Goal: Information Seeking & Learning: Learn about a topic

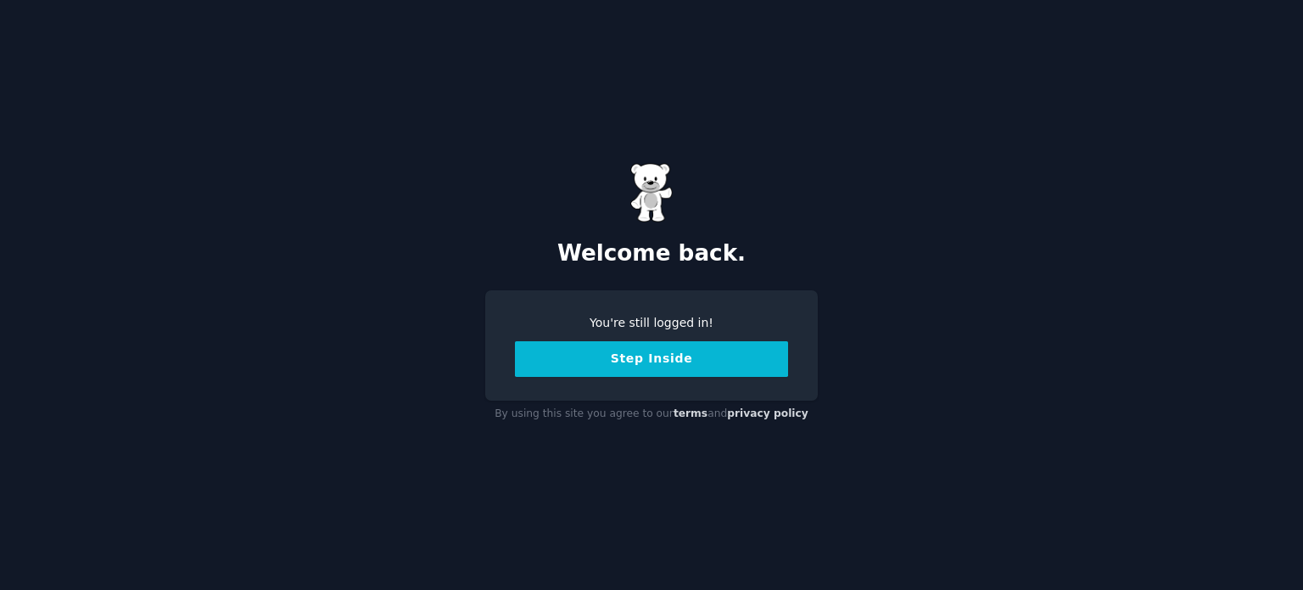
click at [699, 352] on button "Step Inside" at bounding box center [651, 359] width 273 height 36
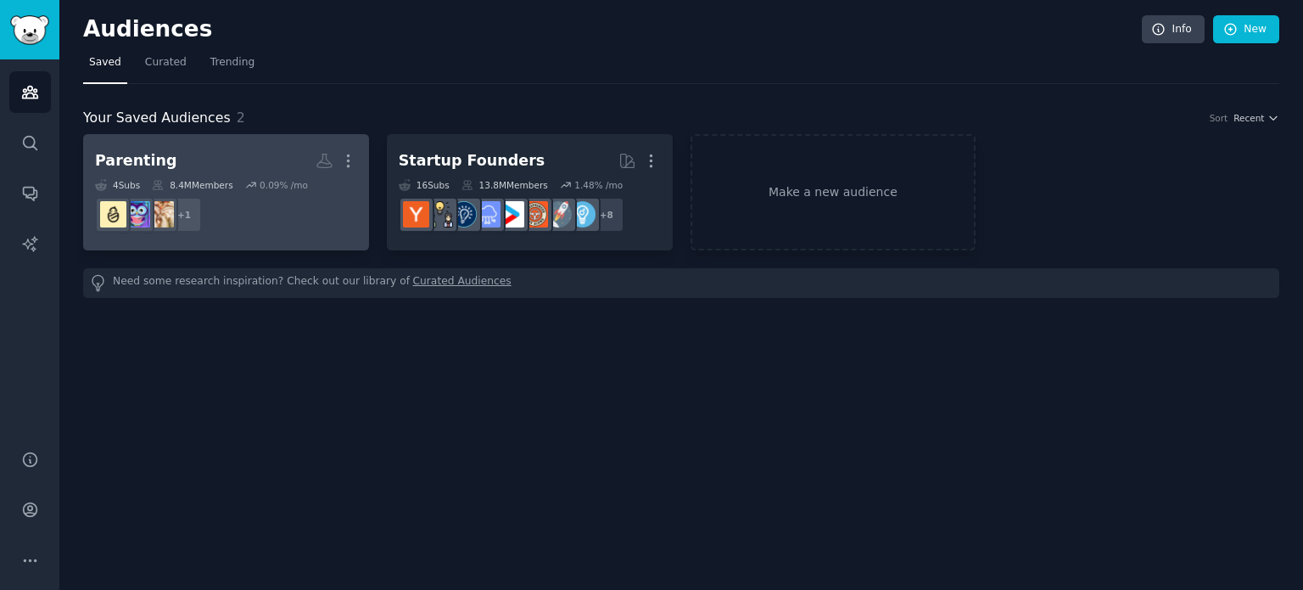
click at [156, 155] on div "Parenting" at bounding box center [135, 160] width 81 height 21
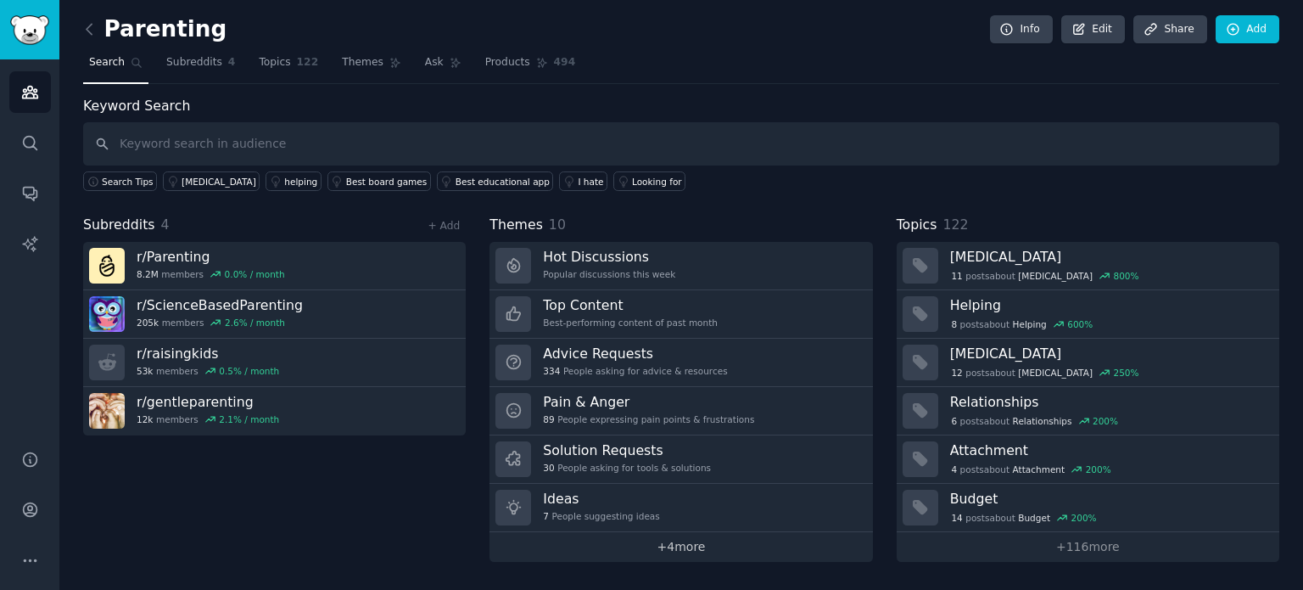
click at [651, 543] on link "+ 4 more" at bounding box center [680, 547] width 383 height 30
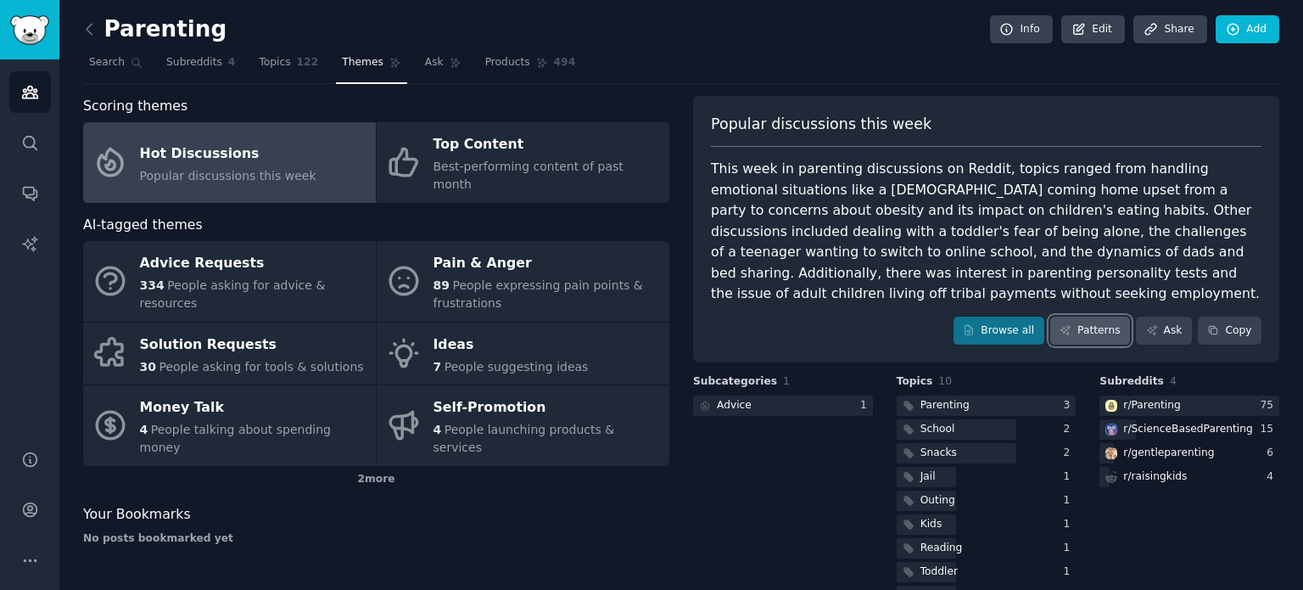
click at [1095, 316] on link "Patterns" at bounding box center [1090, 330] width 80 height 29
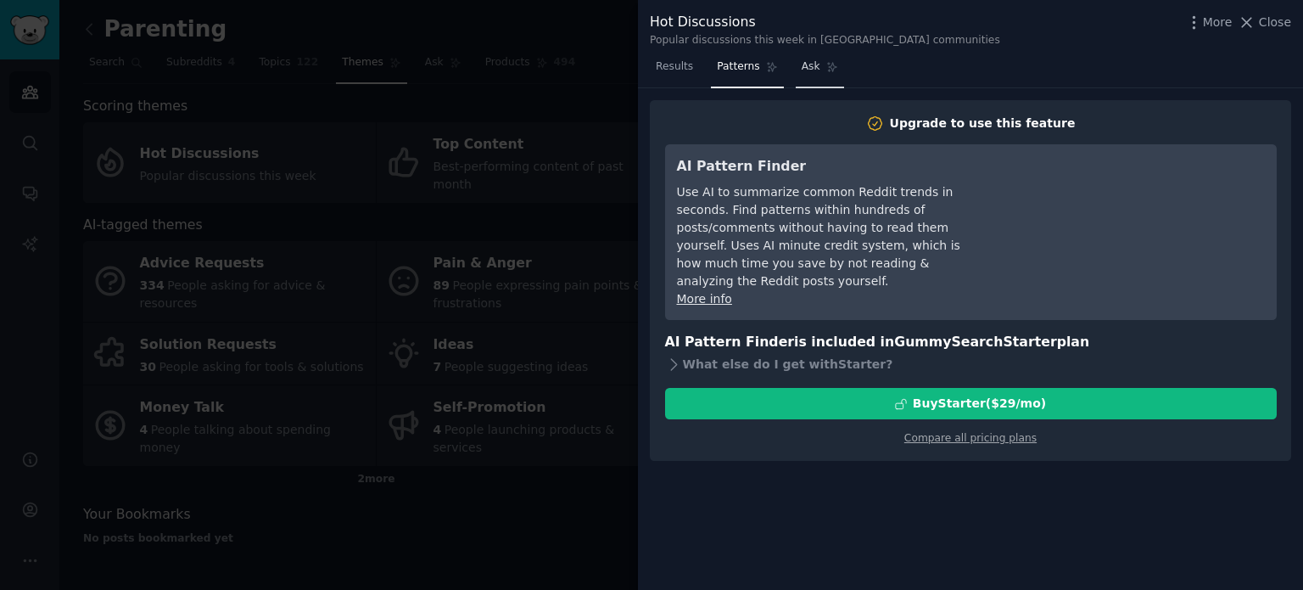
click at [826, 64] on icon at bounding box center [832, 67] width 12 height 12
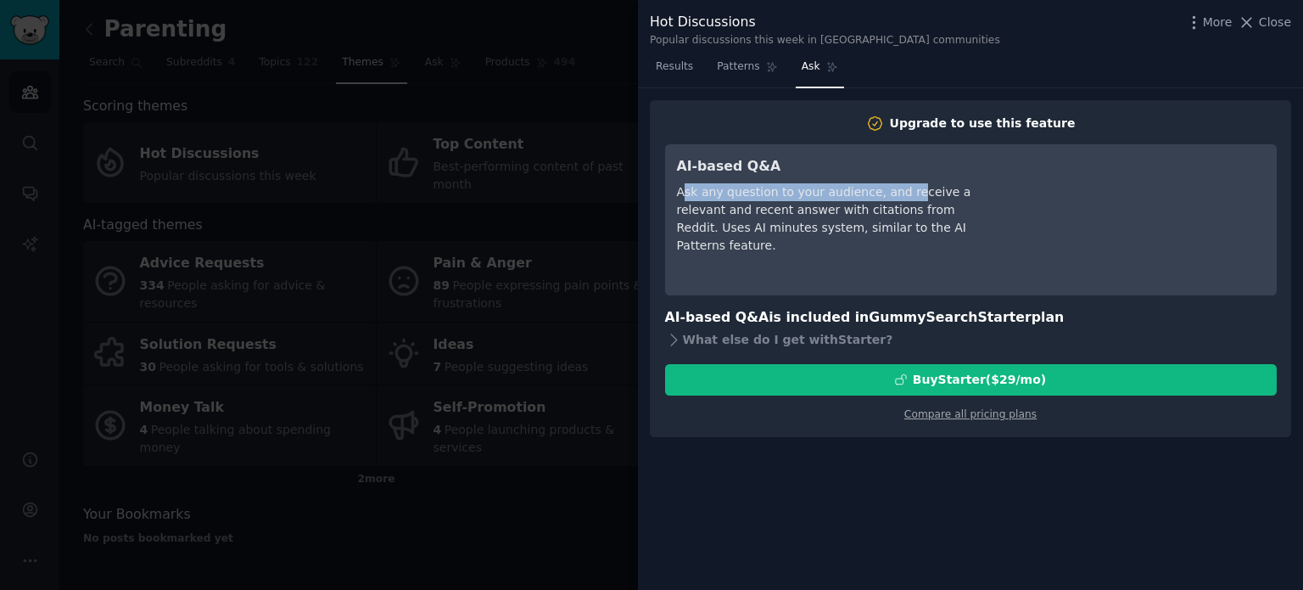
drag, startPoint x: 682, startPoint y: 197, endPoint x: 896, endPoint y: 192, distance: 213.8
click at [896, 192] on div "Ask any question to your audience, and receive a relevant and recent answer wit…" at bounding box center [832, 218] width 310 height 71
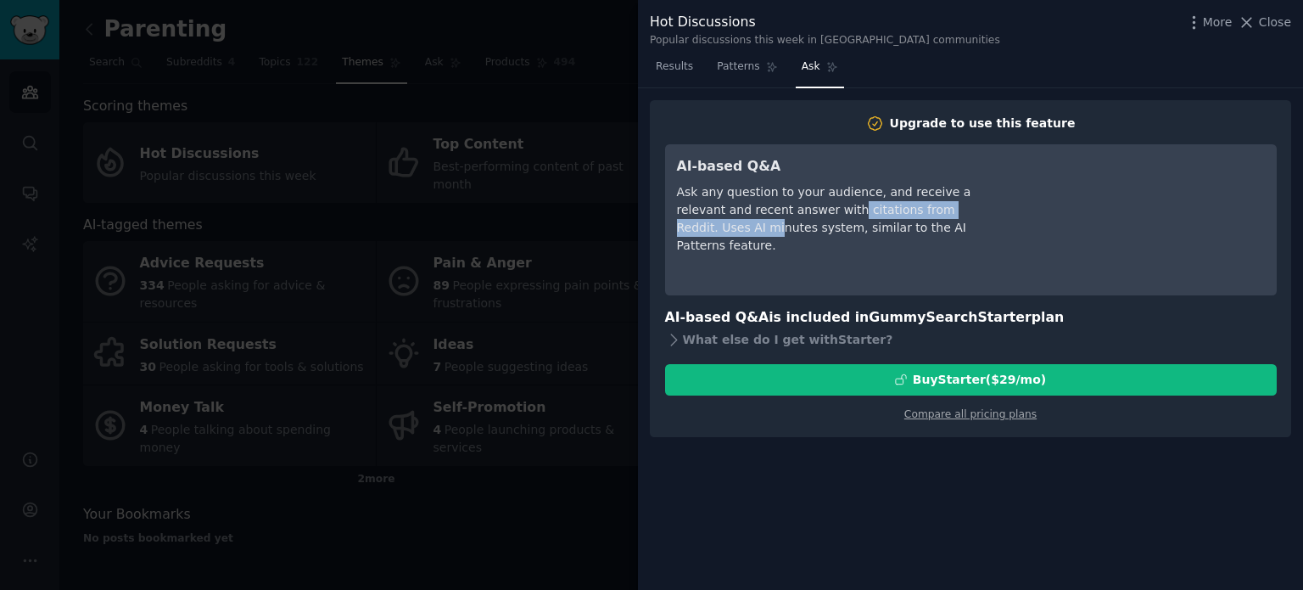
drag, startPoint x: 729, startPoint y: 213, endPoint x: 797, endPoint y: 216, distance: 67.9
click at [797, 216] on div "Ask any question to your audience, and receive a relevant and recent answer wit…" at bounding box center [832, 218] width 310 height 71
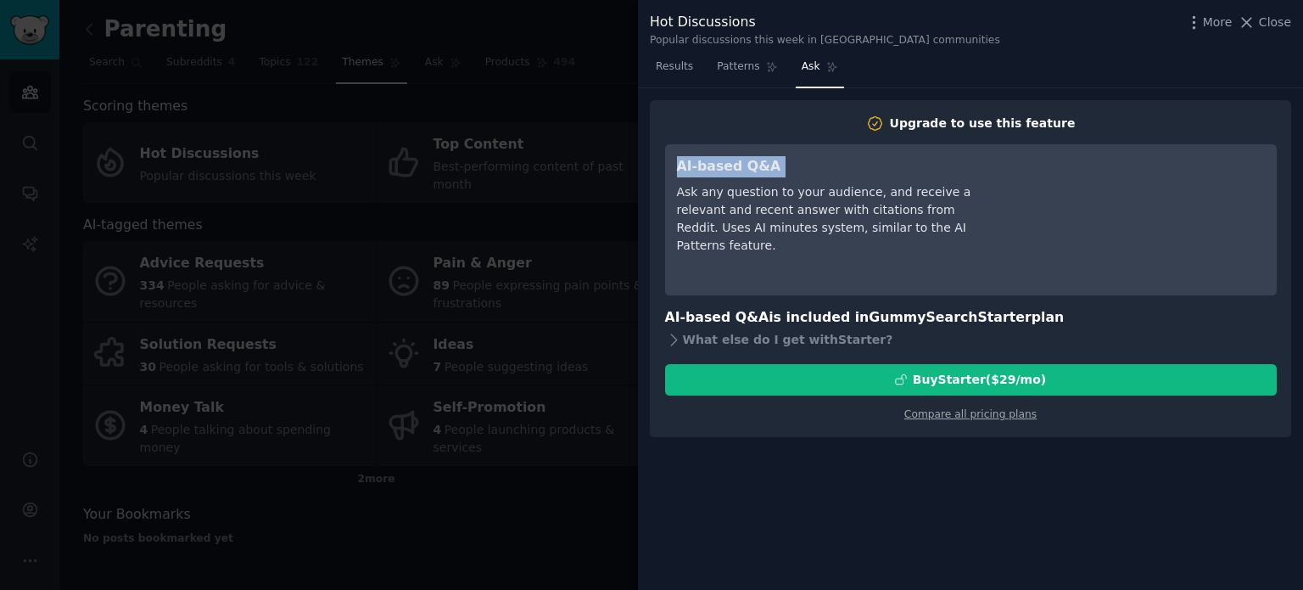
click at [797, 216] on div "Ask any question to your audience, and receive a relevant and recent answer wit…" at bounding box center [832, 218] width 310 height 71
drag, startPoint x: 744, startPoint y: 189, endPoint x: 831, endPoint y: 196, distance: 87.6
click at [831, 196] on div "Ask any question to your audience, and receive a relevant and recent answer wit…" at bounding box center [832, 218] width 310 height 71
click at [852, 192] on div "Ask any question to your audience, and receive a relevant and recent answer wit…" at bounding box center [832, 218] width 310 height 71
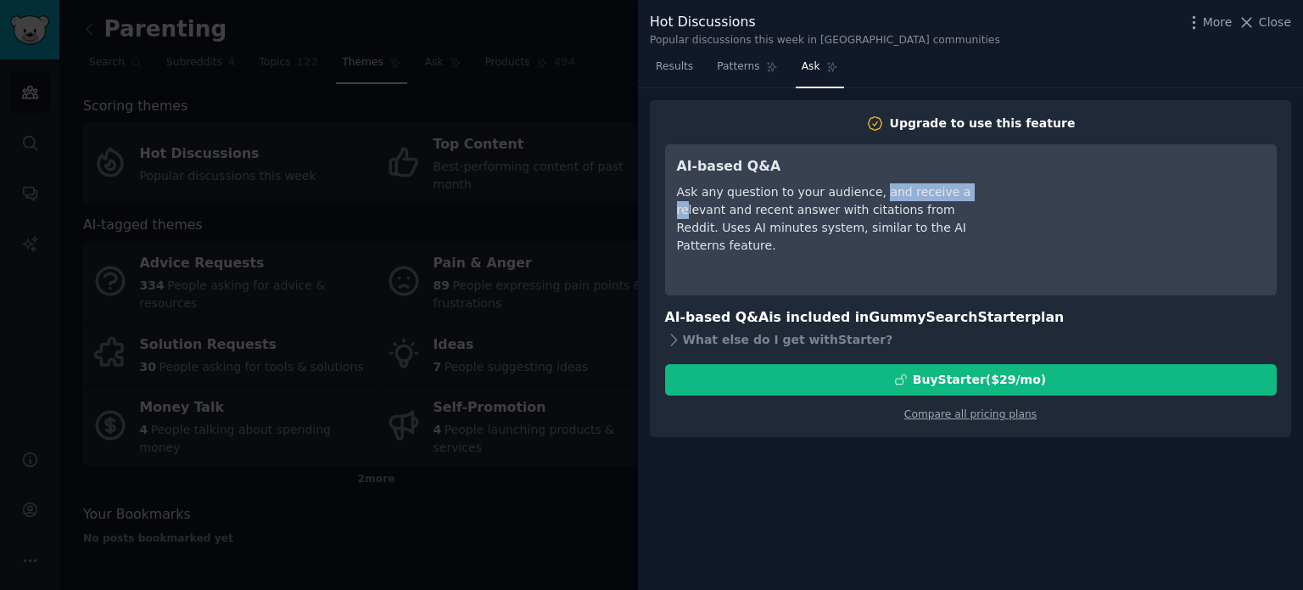
drag, startPoint x: 862, startPoint y: 187, endPoint x: 946, endPoint y: 189, distance: 84.0
click at [946, 189] on div "Ask any question to your audience, and receive a relevant and recent answer wit…" at bounding box center [832, 218] width 310 height 71
drag, startPoint x: 687, startPoint y: 209, endPoint x: 803, endPoint y: 210, distance: 116.2
click at [803, 210] on div "Ask any question to your audience, and receive a relevant and recent answer wit…" at bounding box center [832, 218] width 310 height 71
click at [817, 210] on div "Ask any question to your audience, and receive a relevant and recent answer wit…" at bounding box center [832, 218] width 310 height 71
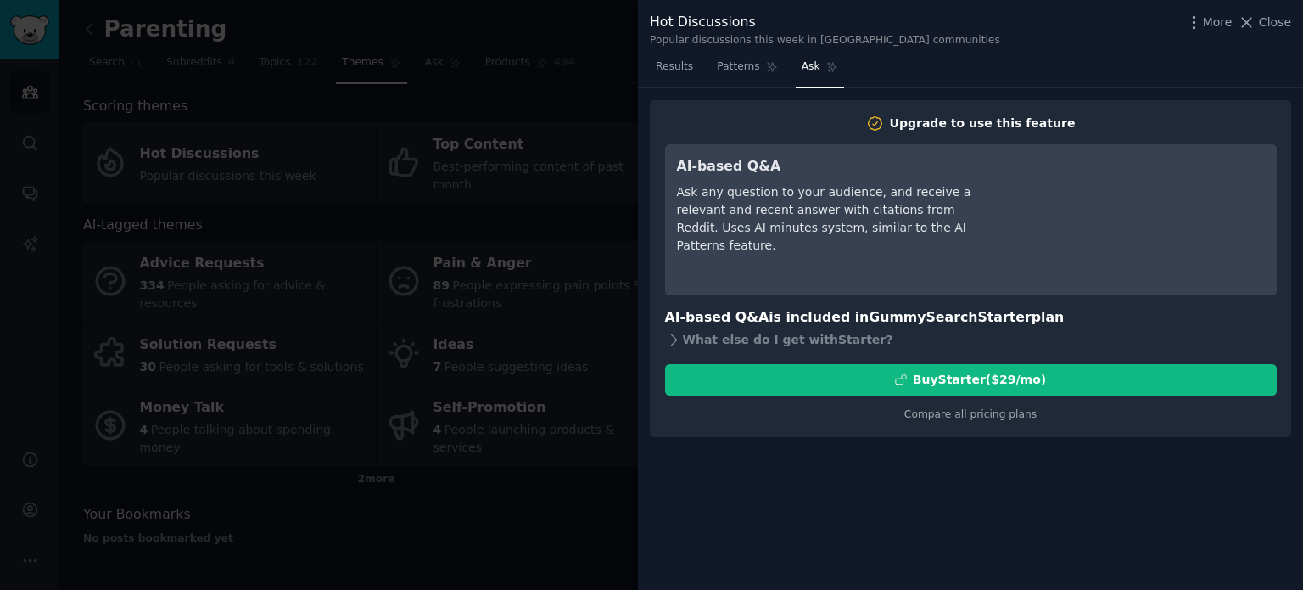
click at [542, 29] on div at bounding box center [651, 295] width 1303 height 590
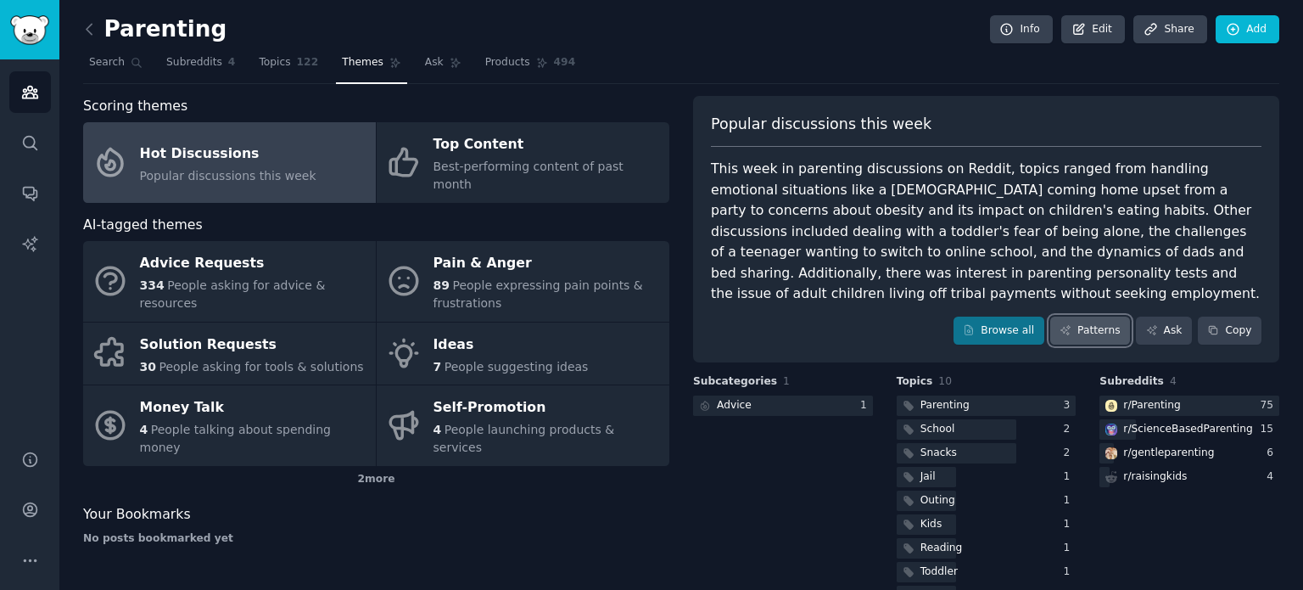
click at [1086, 316] on link "Patterns" at bounding box center [1090, 330] width 80 height 29
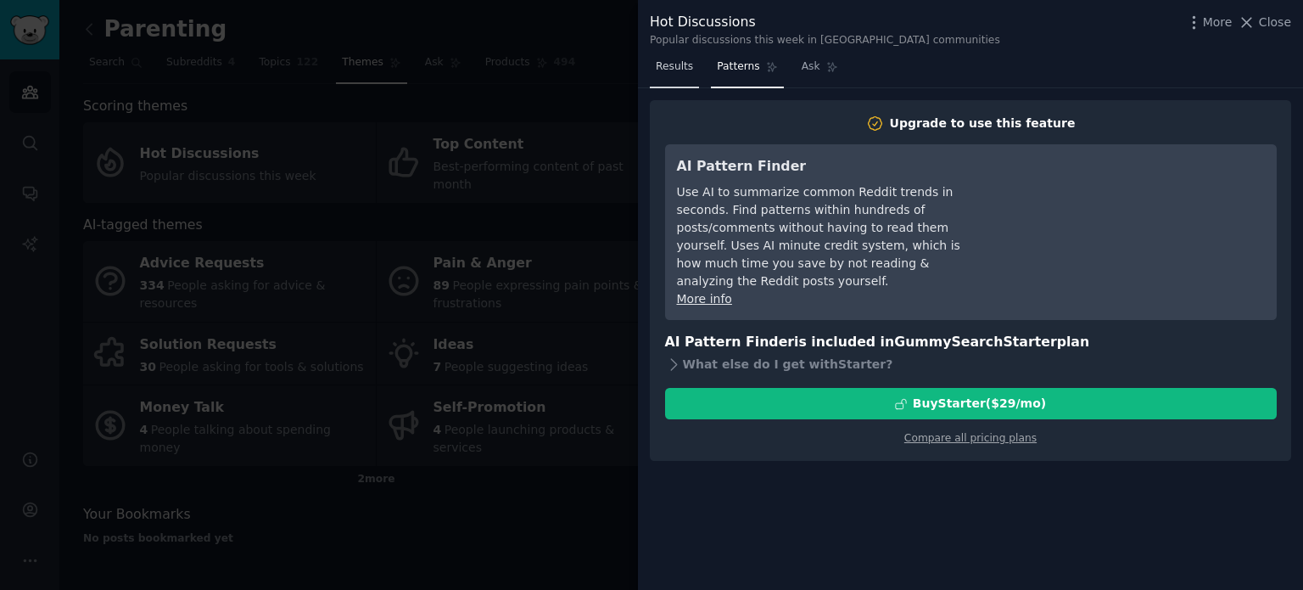
click at [676, 61] on span "Results" at bounding box center [674, 66] width 37 height 15
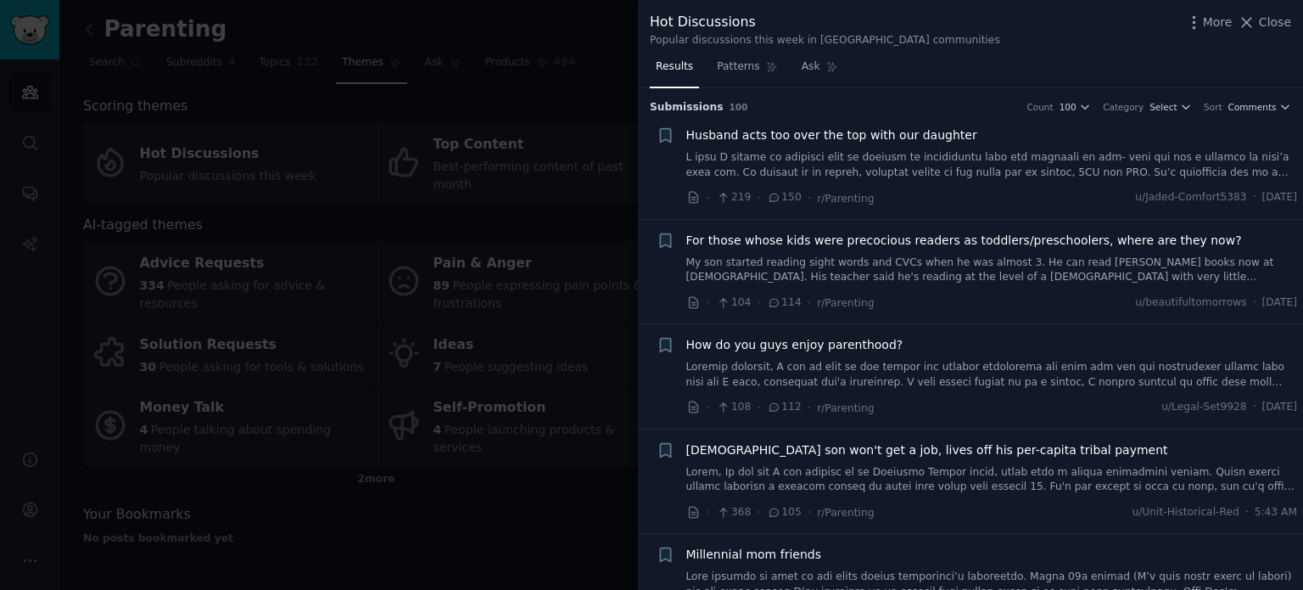
click at [208, 110] on div at bounding box center [651, 295] width 1303 height 590
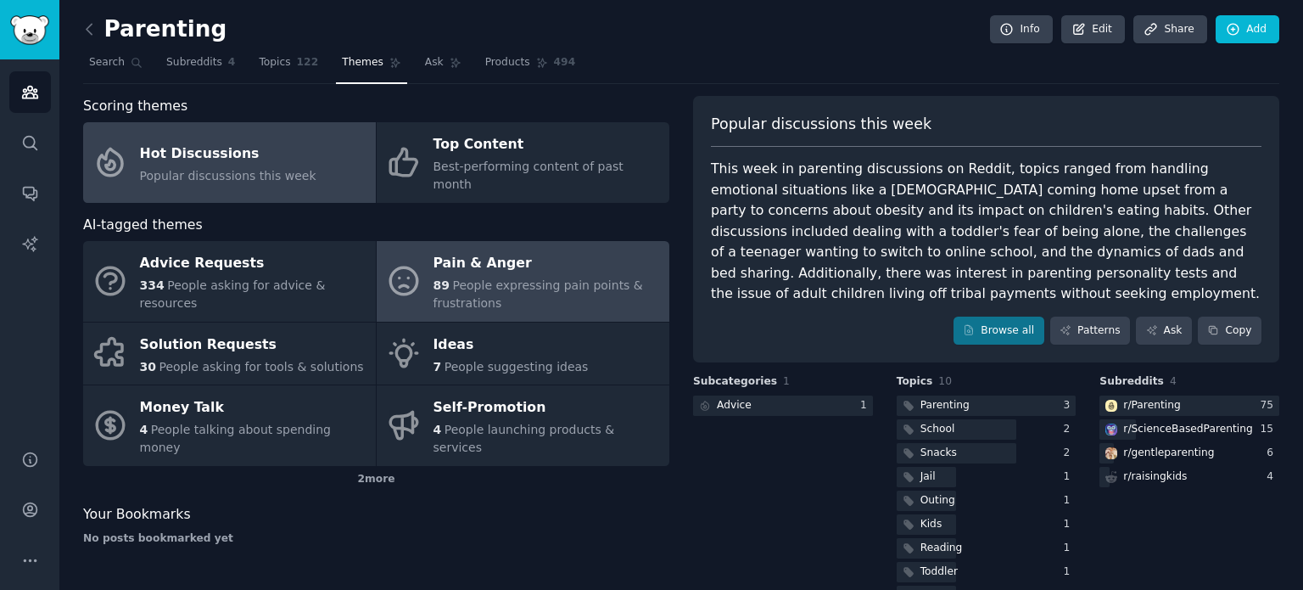
click at [493, 278] on span "People expressing pain points & frustrations" at bounding box center [538, 293] width 210 height 31
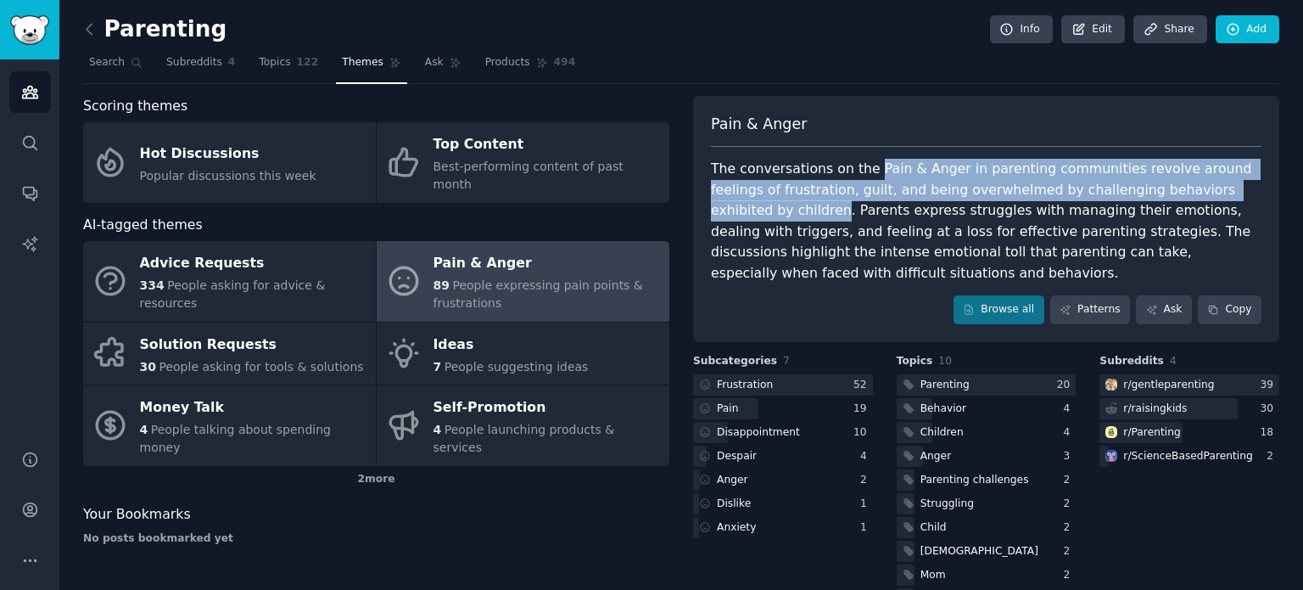
drag, startPoint x: 858, startPoint y: 176, endPoint x: 1228, endPoint y: 198, distance: 370.5
click at [1228, 198] on div "The conversations on the Pain & Anger in parenting communities revolve around f…" at bounding box center [986, 221] width 551 height 125
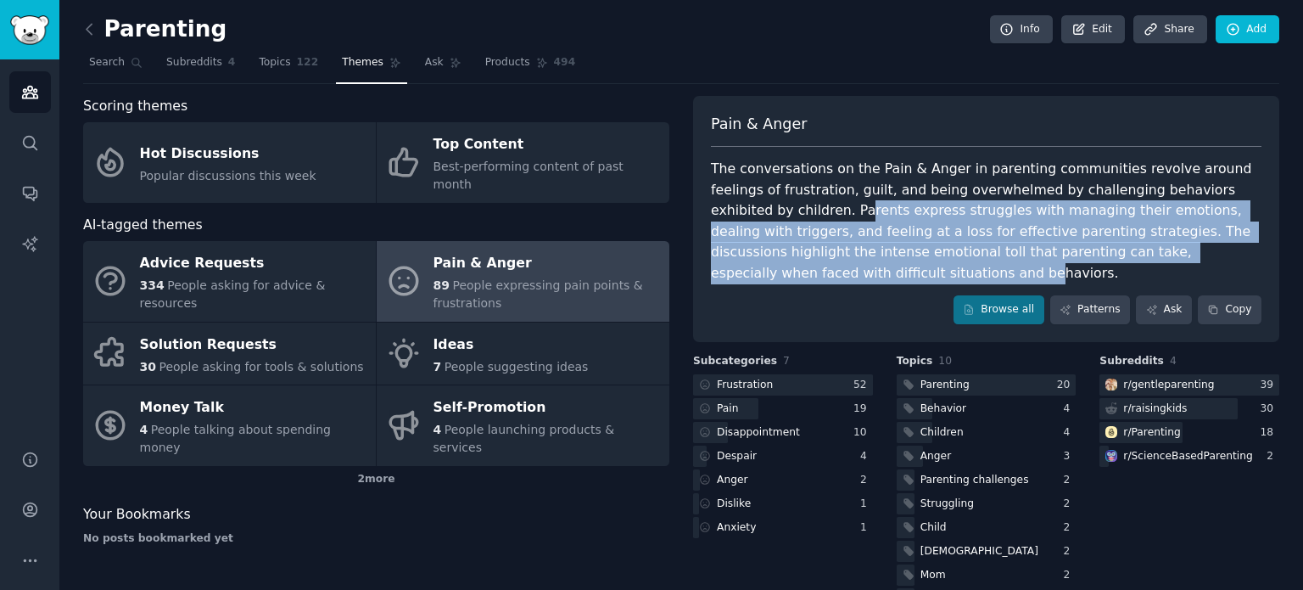
drag, startPoint x: 723, startPoint y: 210, endPoint x: 1164, endPoint y: 243, distance: 442.4
click at [1164, 243] on div "The conversations on the Pain & Anger in parenting communities revolve around f…" at bounding box center [986, 221] width 551 height 125
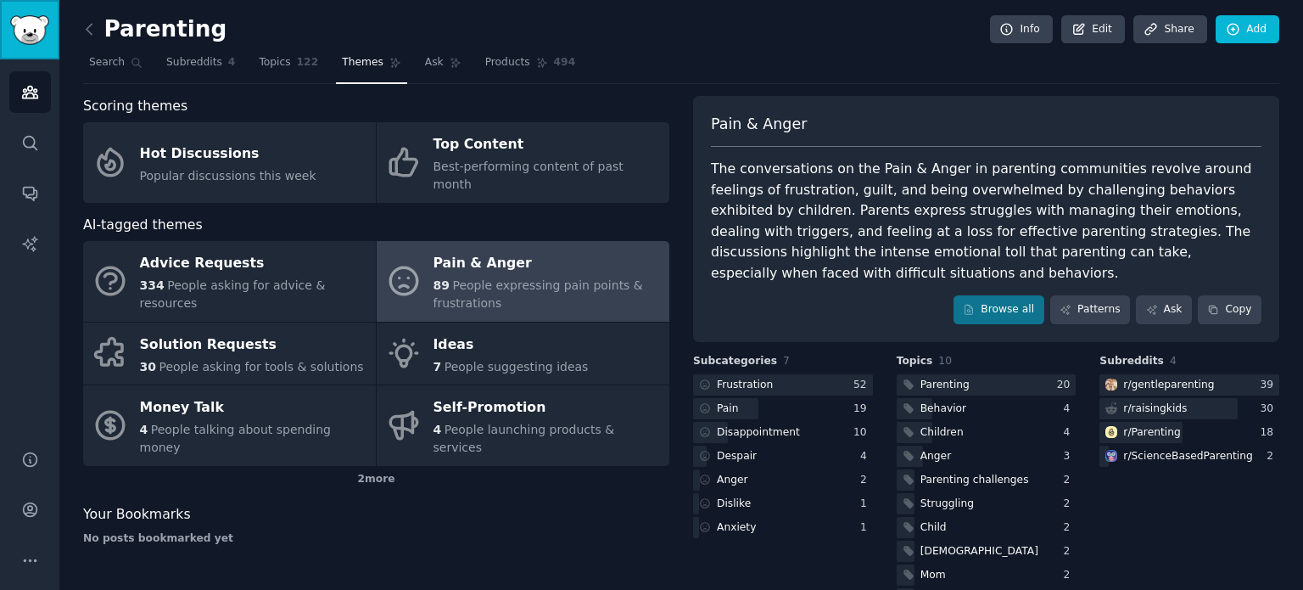
click at [20, 36] on img "Sidebar" at bounding box center [29, 30] width 39 height 30
